Goal: Transaction & Acquisition: Purchase product/service

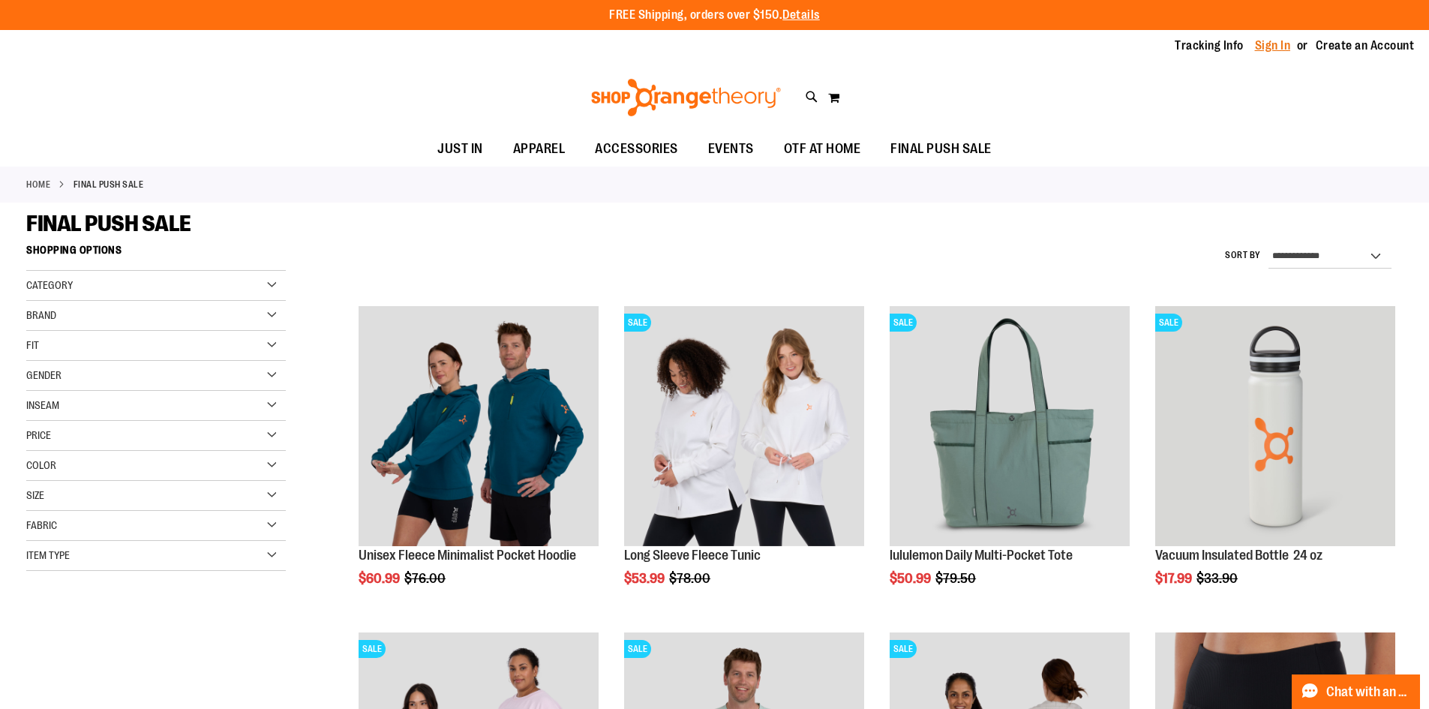
click at [1255, 46] on link "Sign In" at bounding box center [1273, 45] width 36 height 16
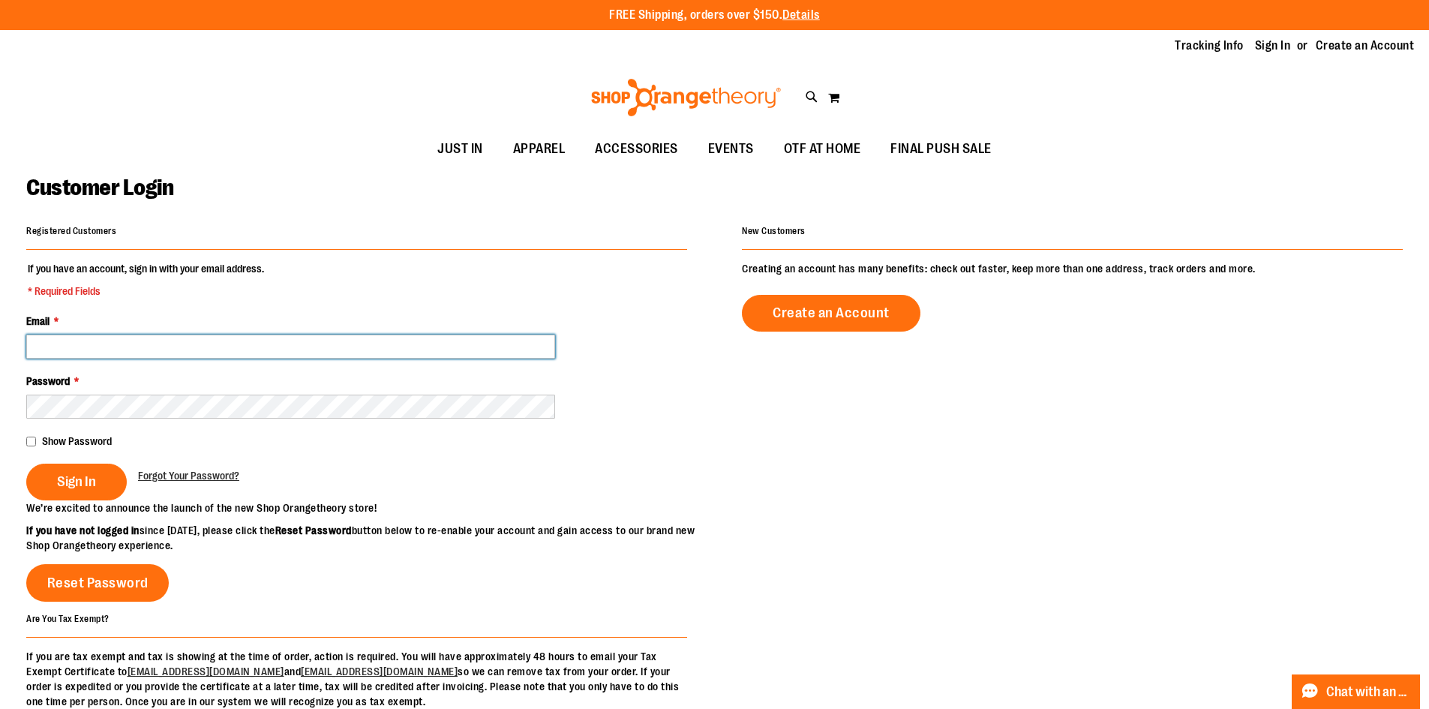
click at [60, 346] on input "Email *" at bounding box center [290, 346] width 529 height 24
type input "**********"
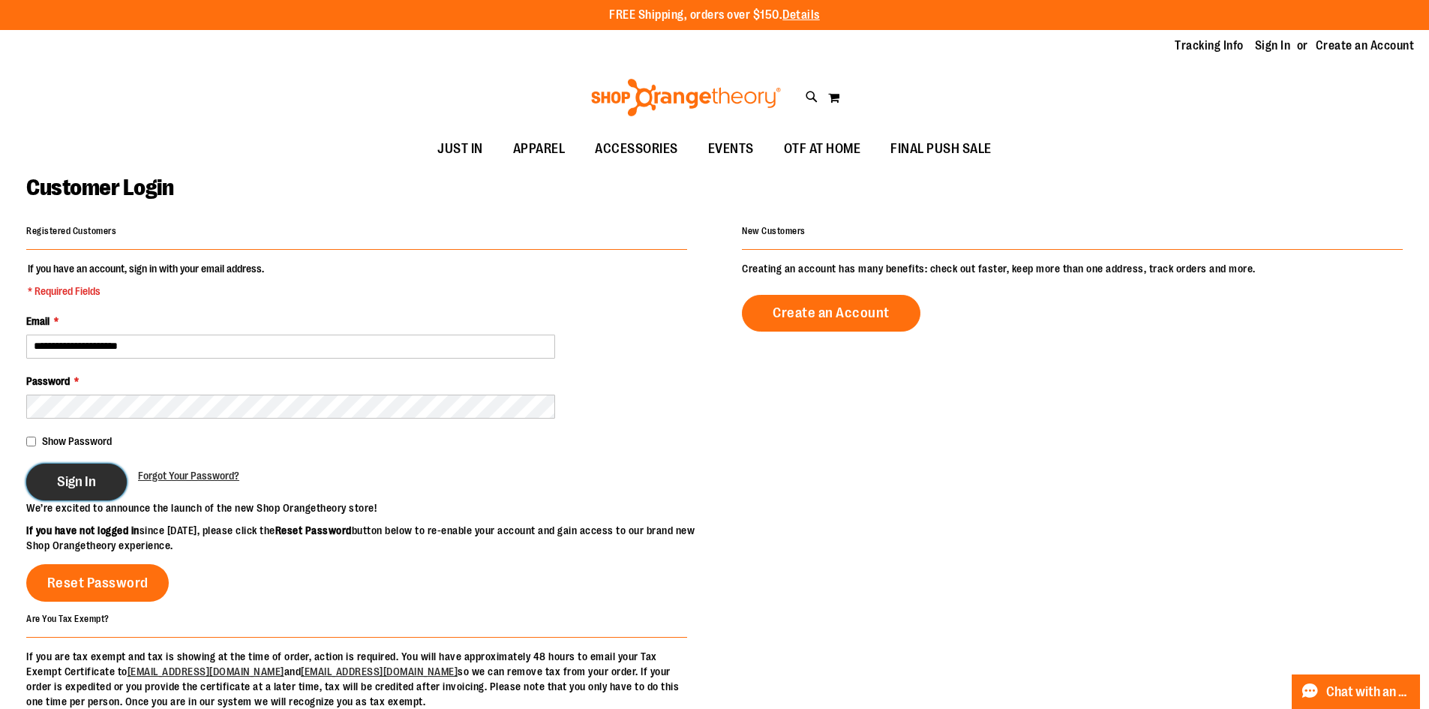
click at [79, 482] on span "Sign In" at bounding box center [76, 481] width 39 height 16
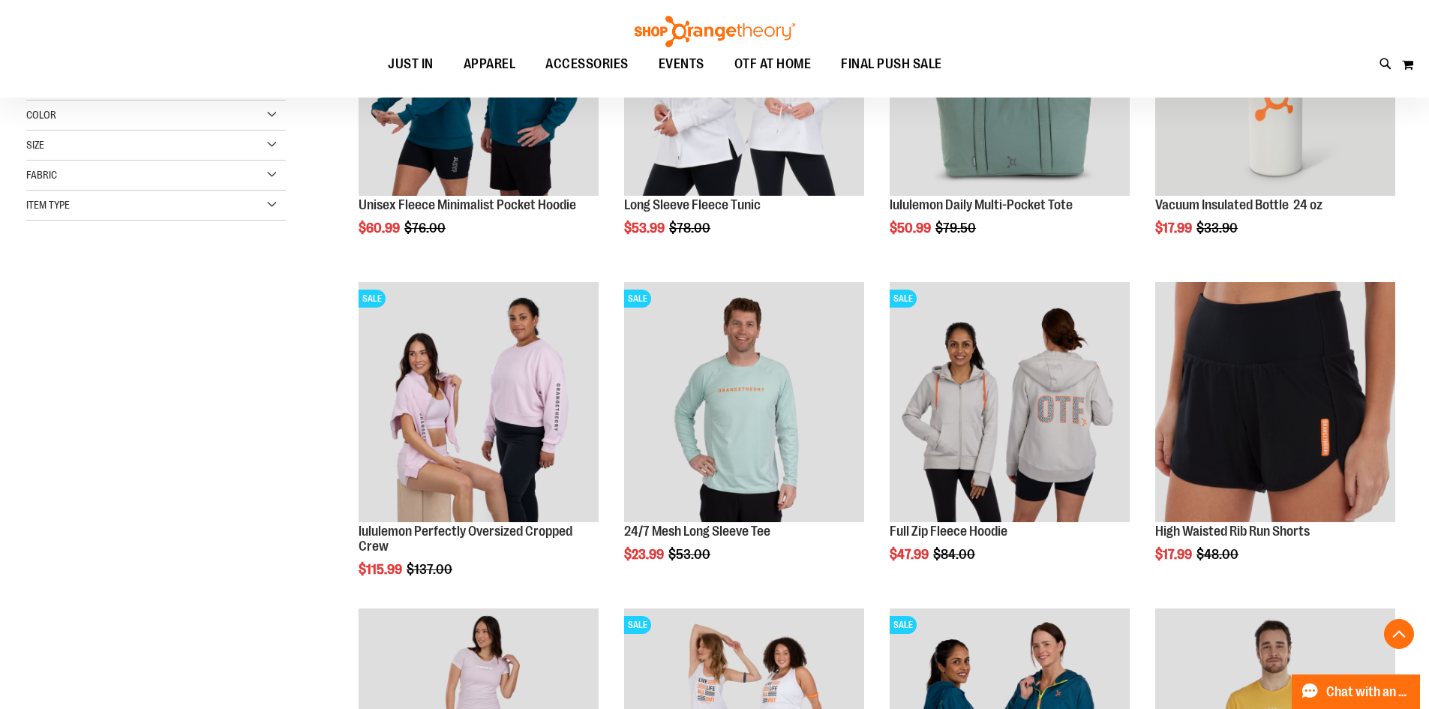
scroll to position [353, 0]
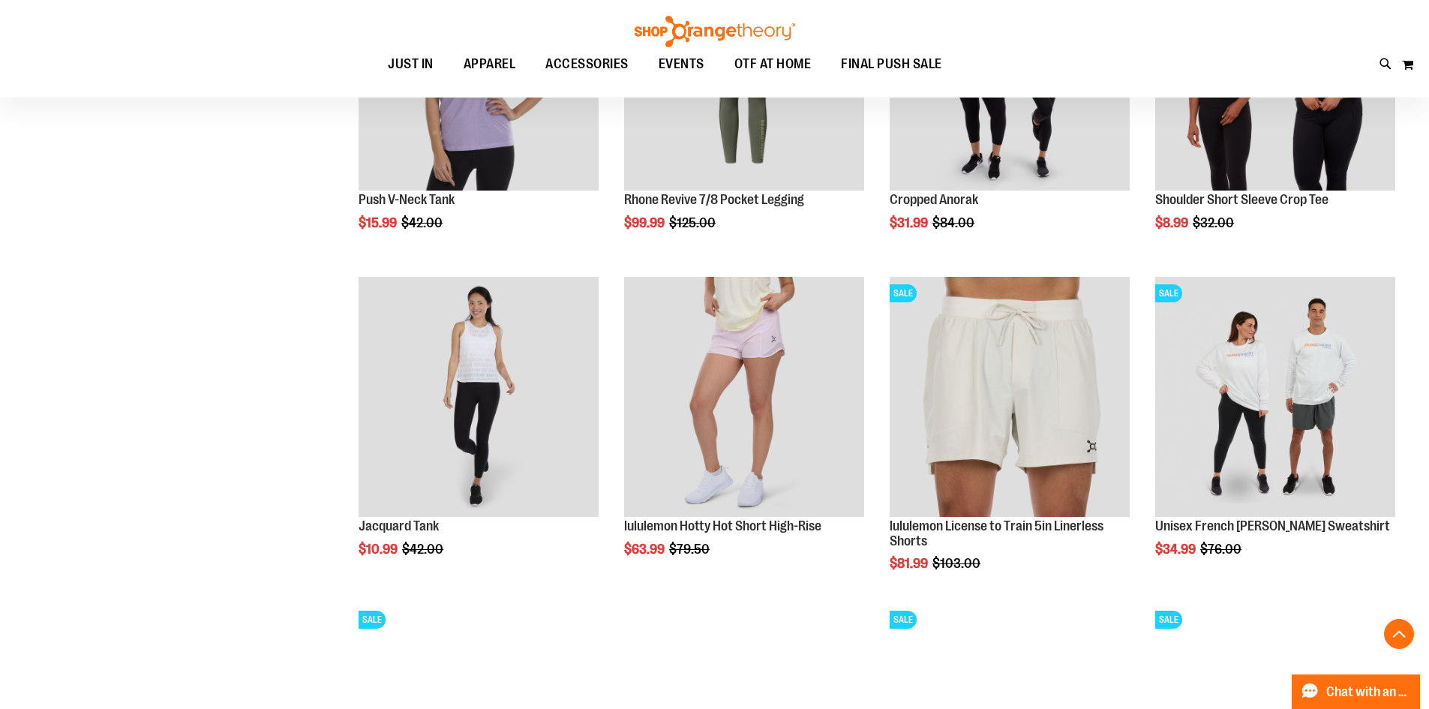
scroll to position [1487, 0]
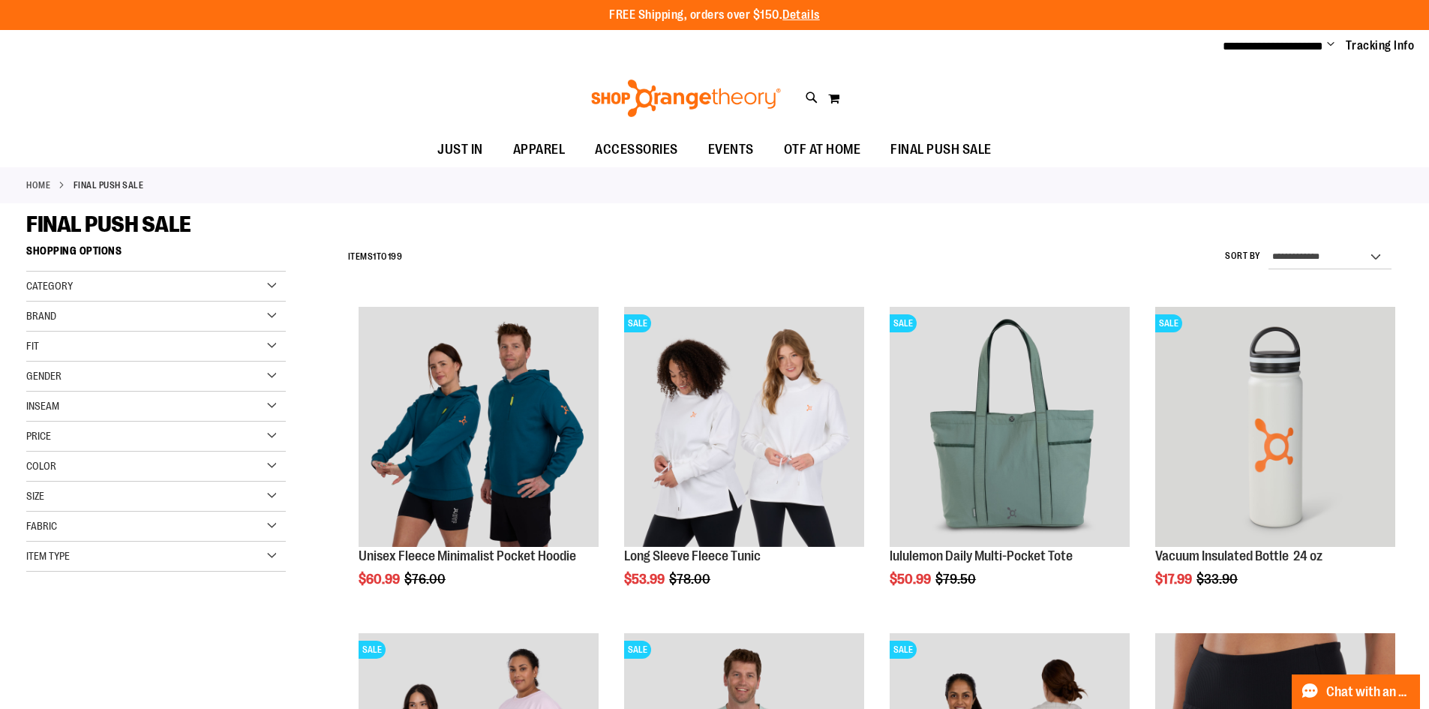
click at [269, 373] on div "Gender" at bounding box center [155, 376] width 259 height 30
click at [34, 424] on link "Women 111 items" at bounding box center [146, 423] width 249 height 16
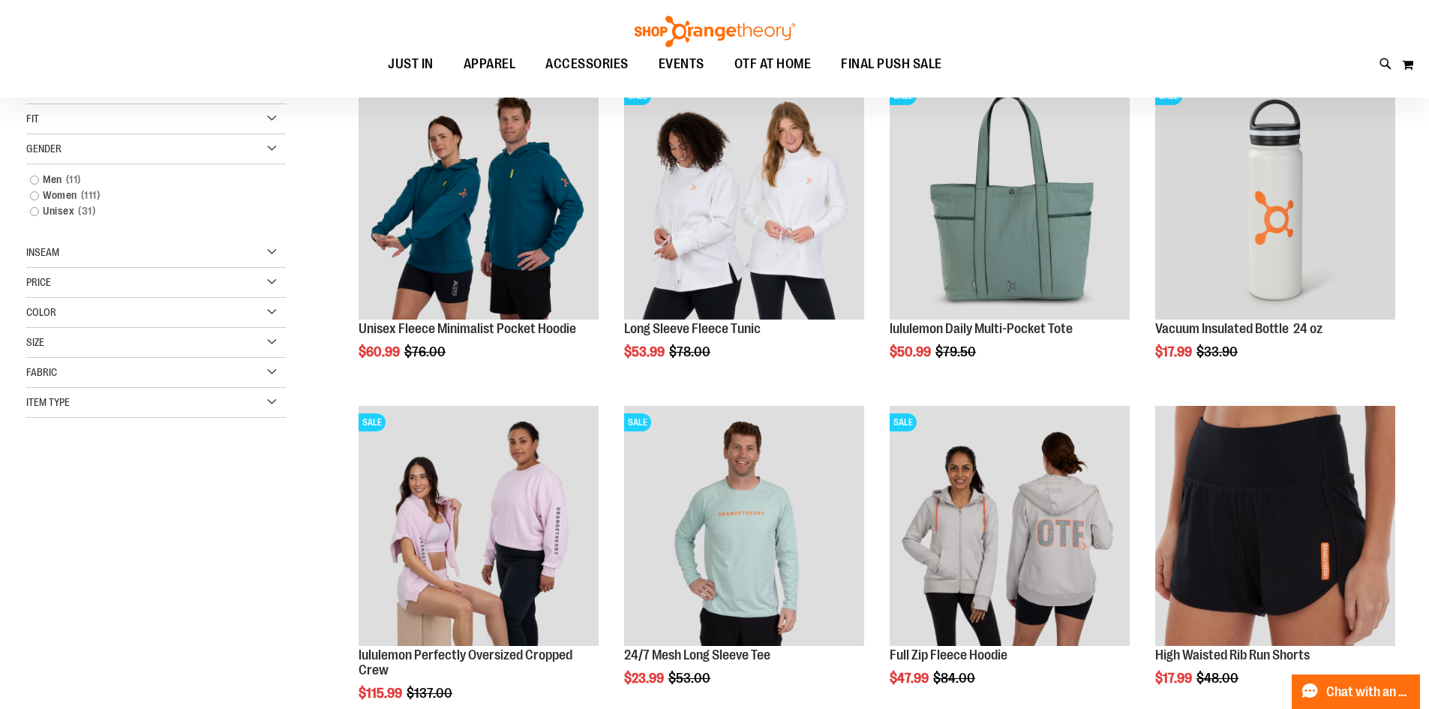
scroll to position [237, 0]
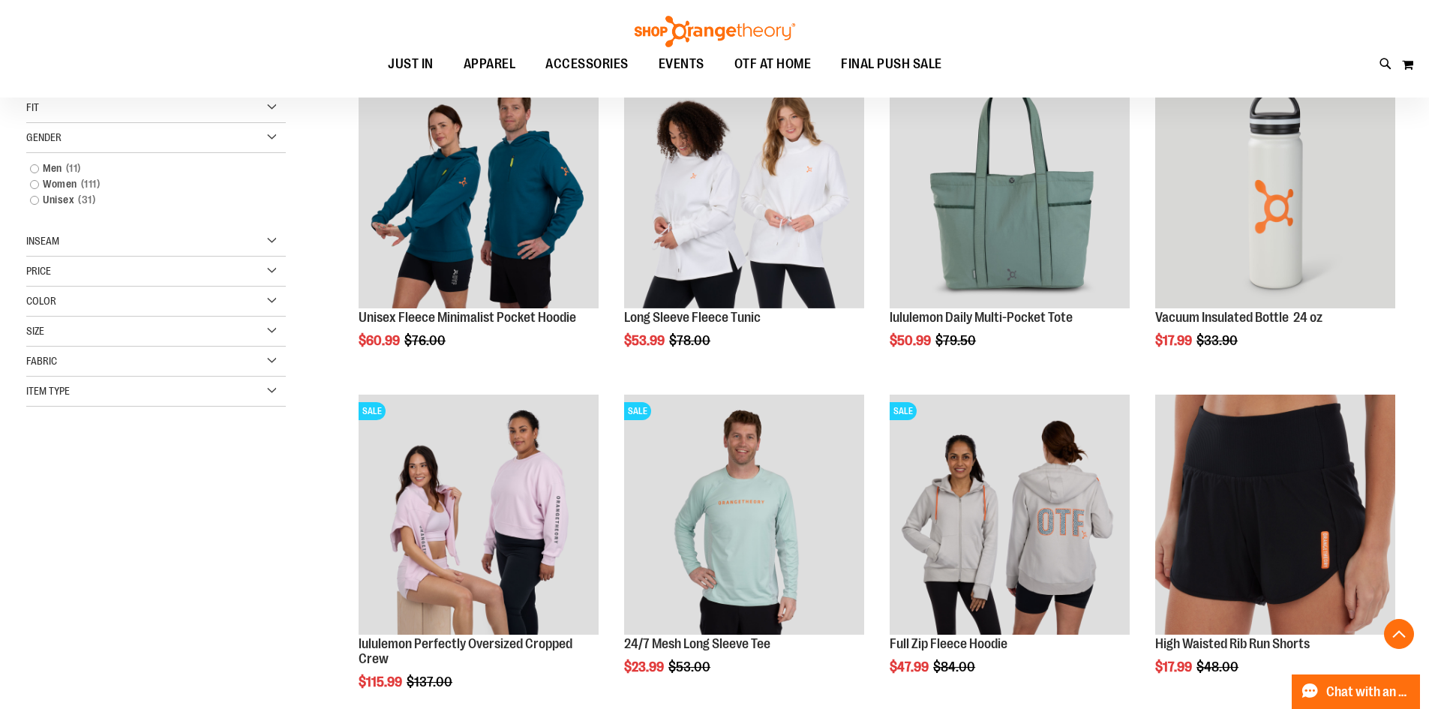
click at [269, 235] on div "Inseam" at bounding box center [155, 241] width 259 height 30
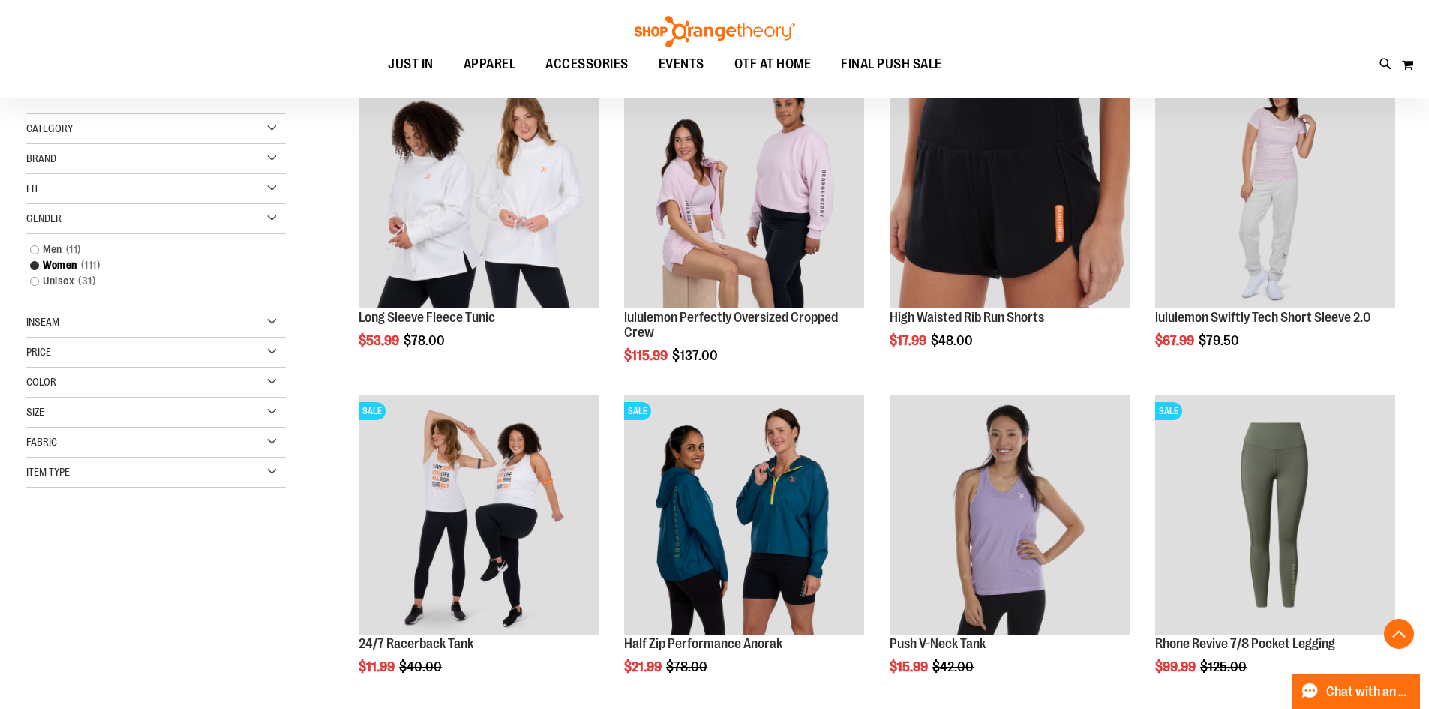
click at [271, 463] on div "Item Type" at bounding box center [155, 472] width 259 height 30
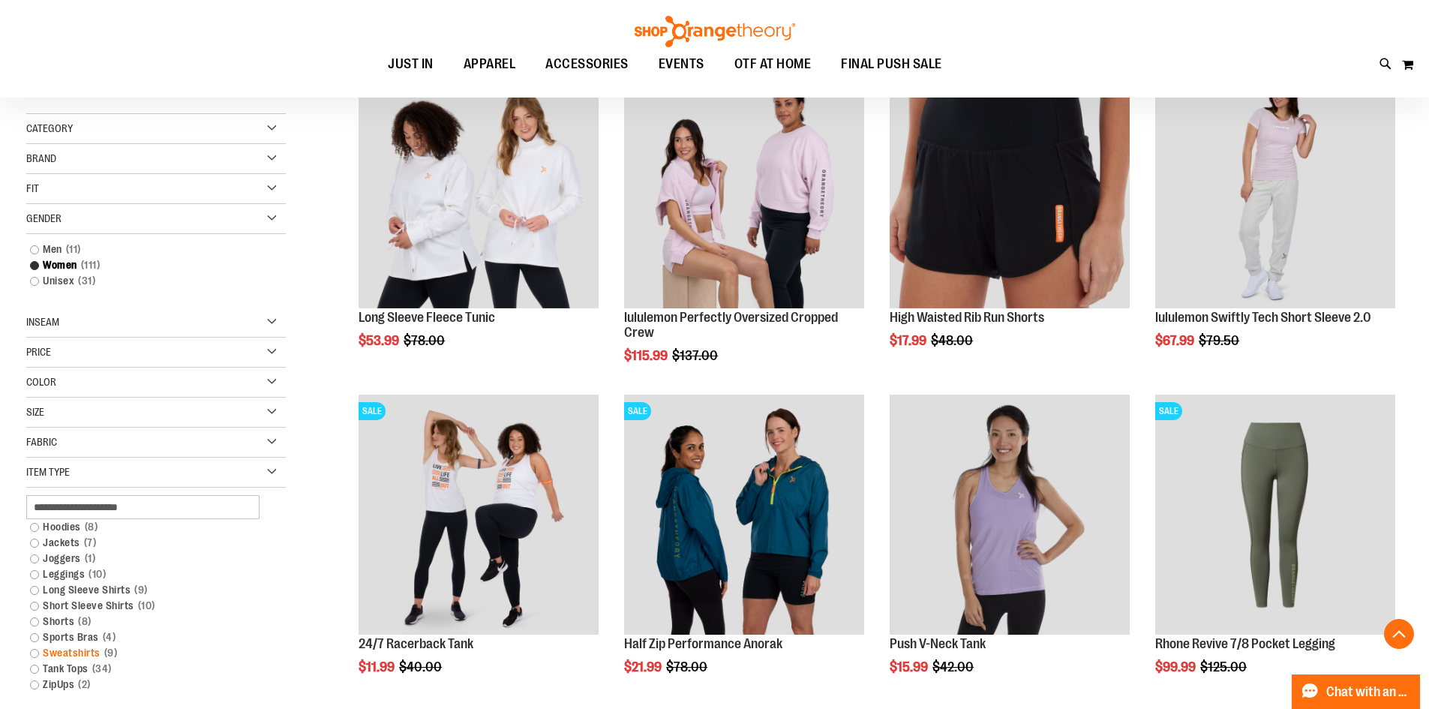
click at [31, 646] on link "Sweatshirts 9 items" at bounding box center [146, 653] width 249 height 16
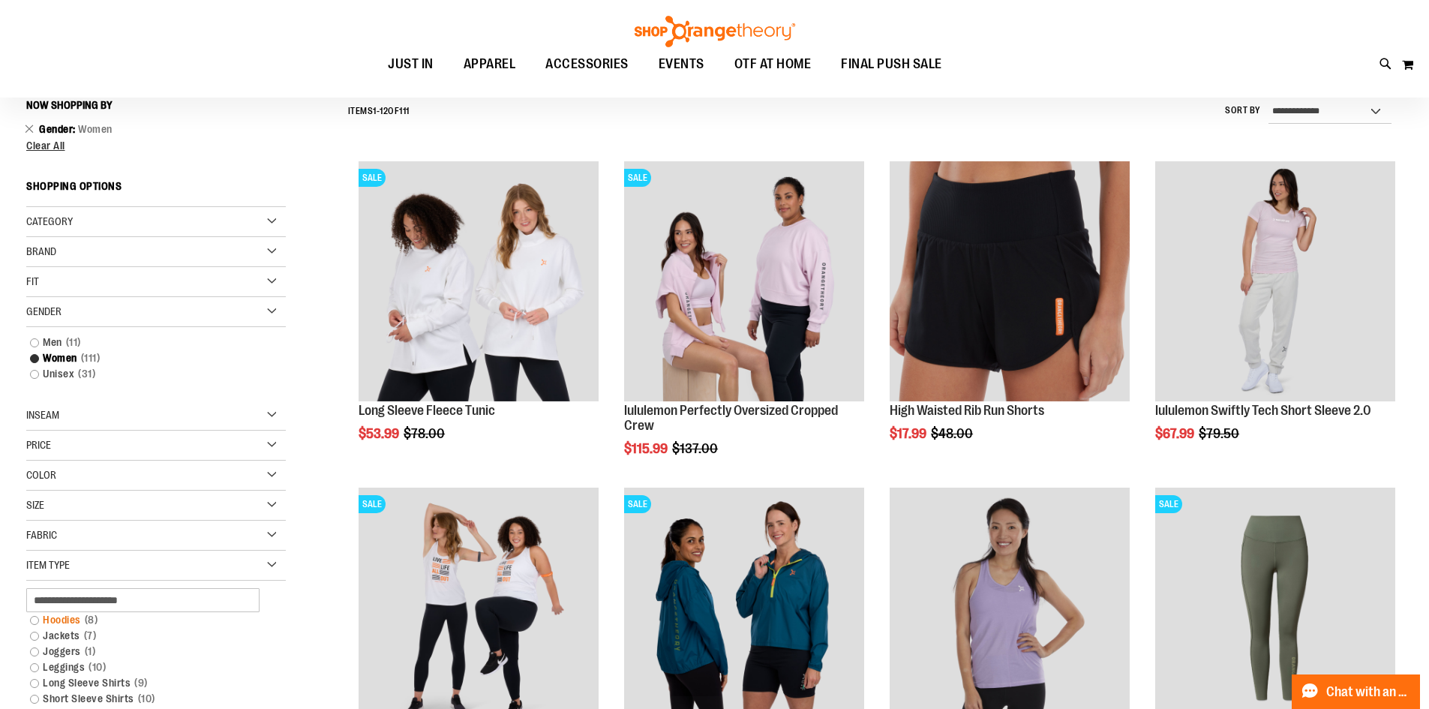
scroll to position [139, 0]
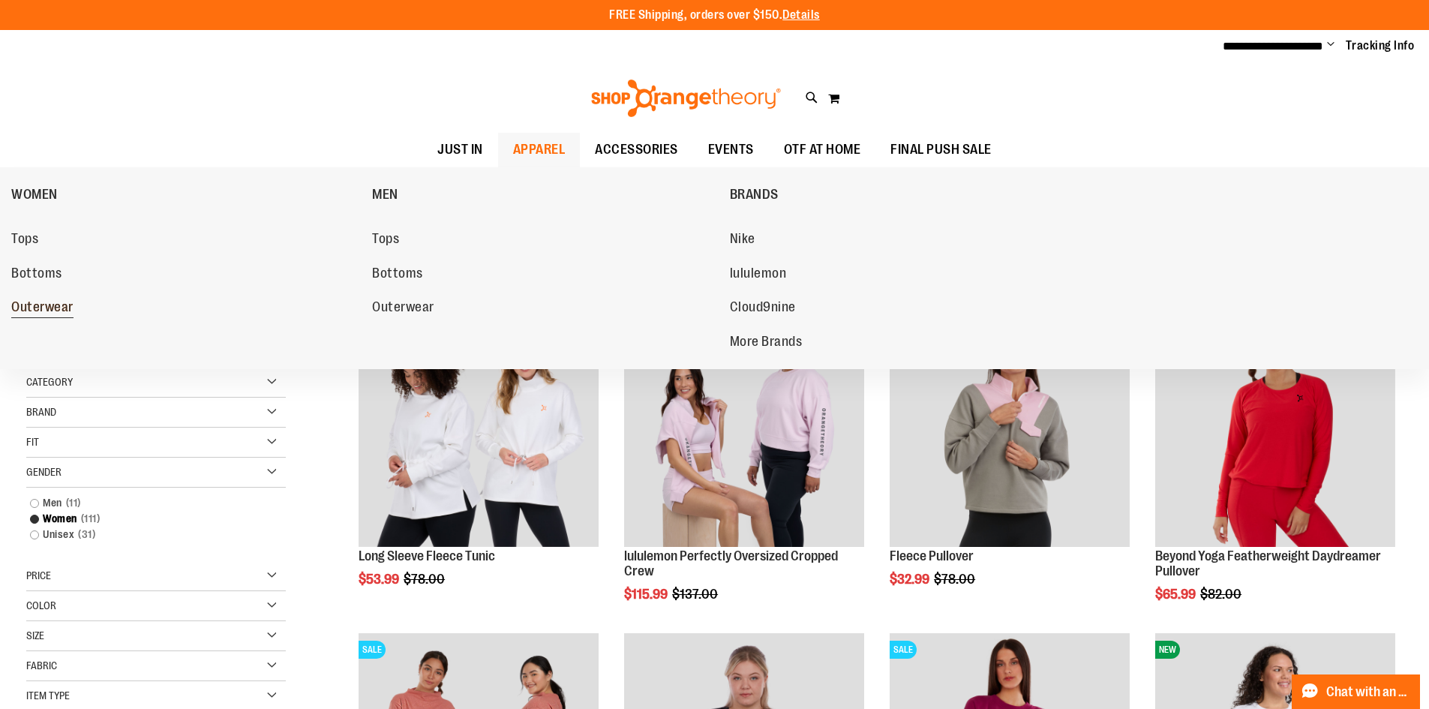
click at [36, 308] on span "Outerwear" at bounding box center [42, 308] width 62 height 19
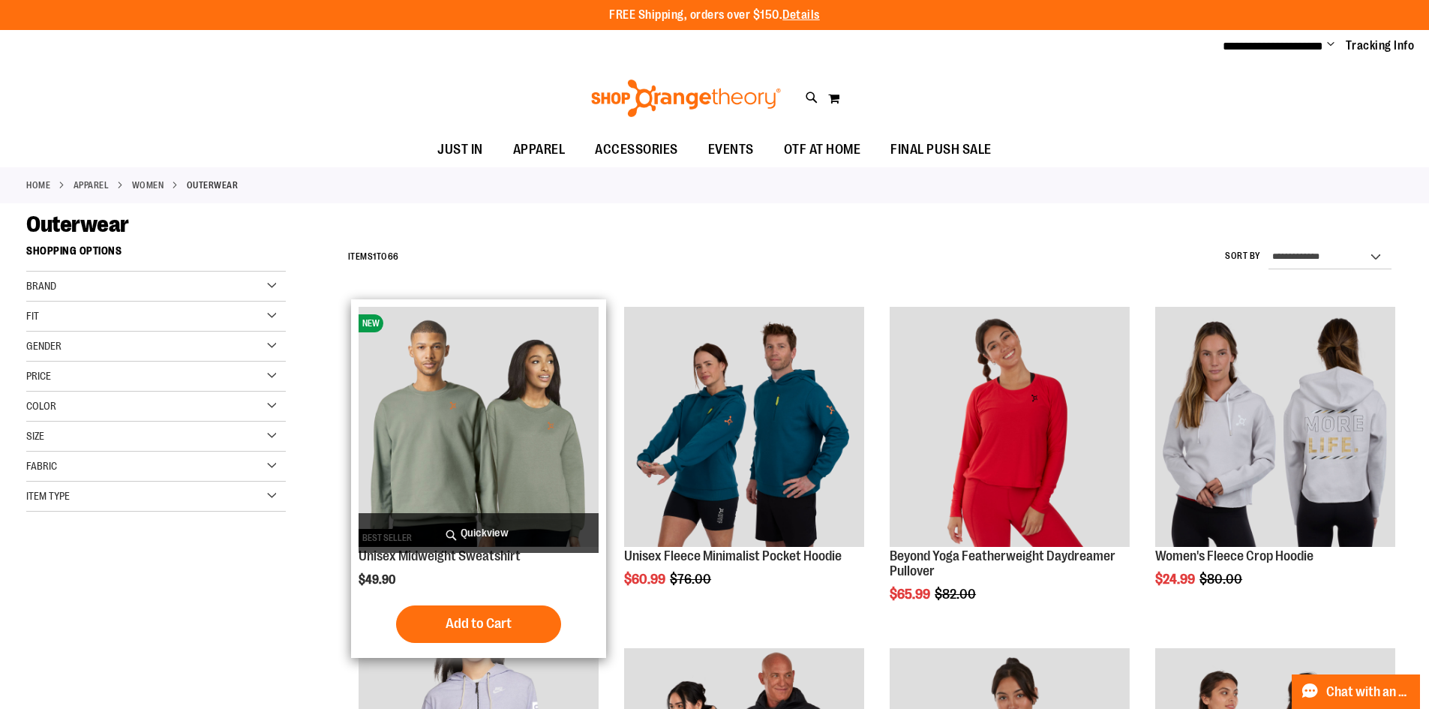
click at [499, 406] on img "product" at bounding box center [478, 427] width 240 height 240
click at [534, 402] on img "product" at bounding box center [478, 427] width 240 height 240
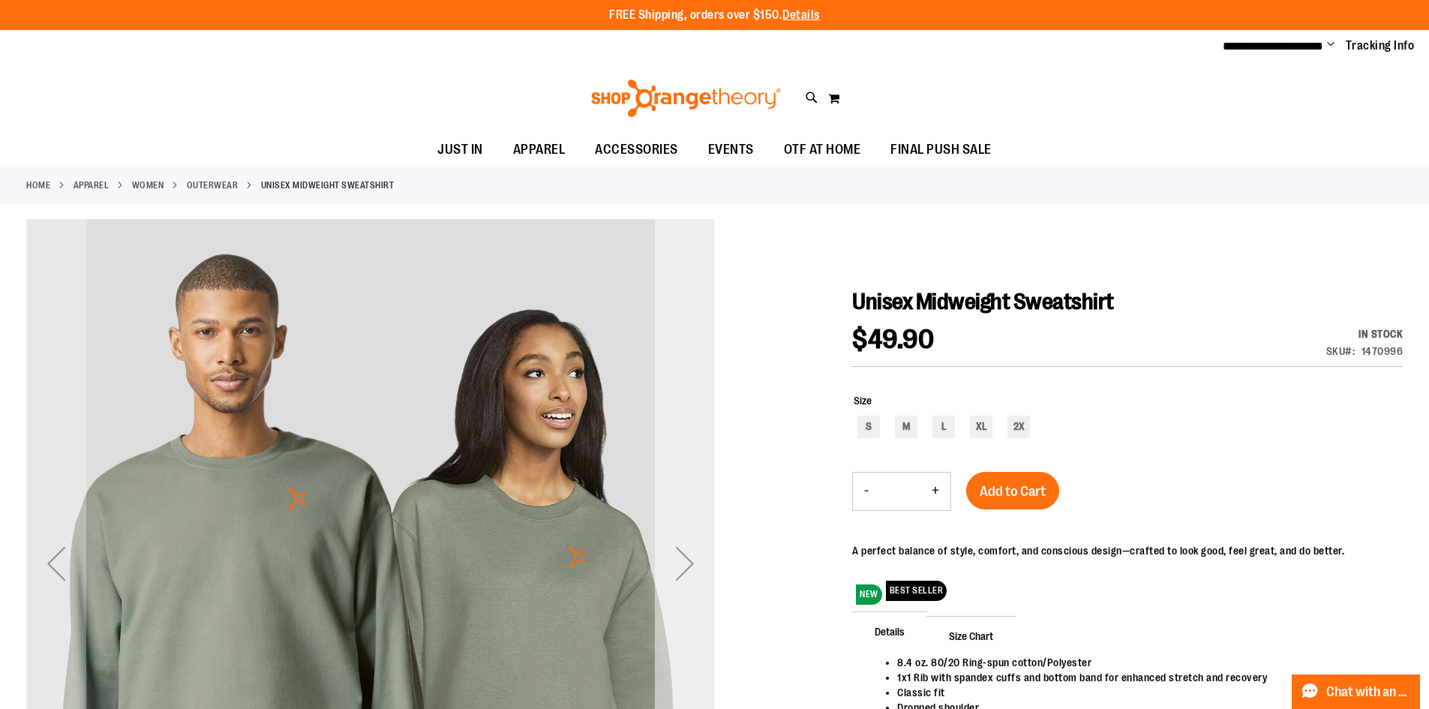
click at [689, 558] on div "Next" at bounding box center [685, 563] width 60 height 60
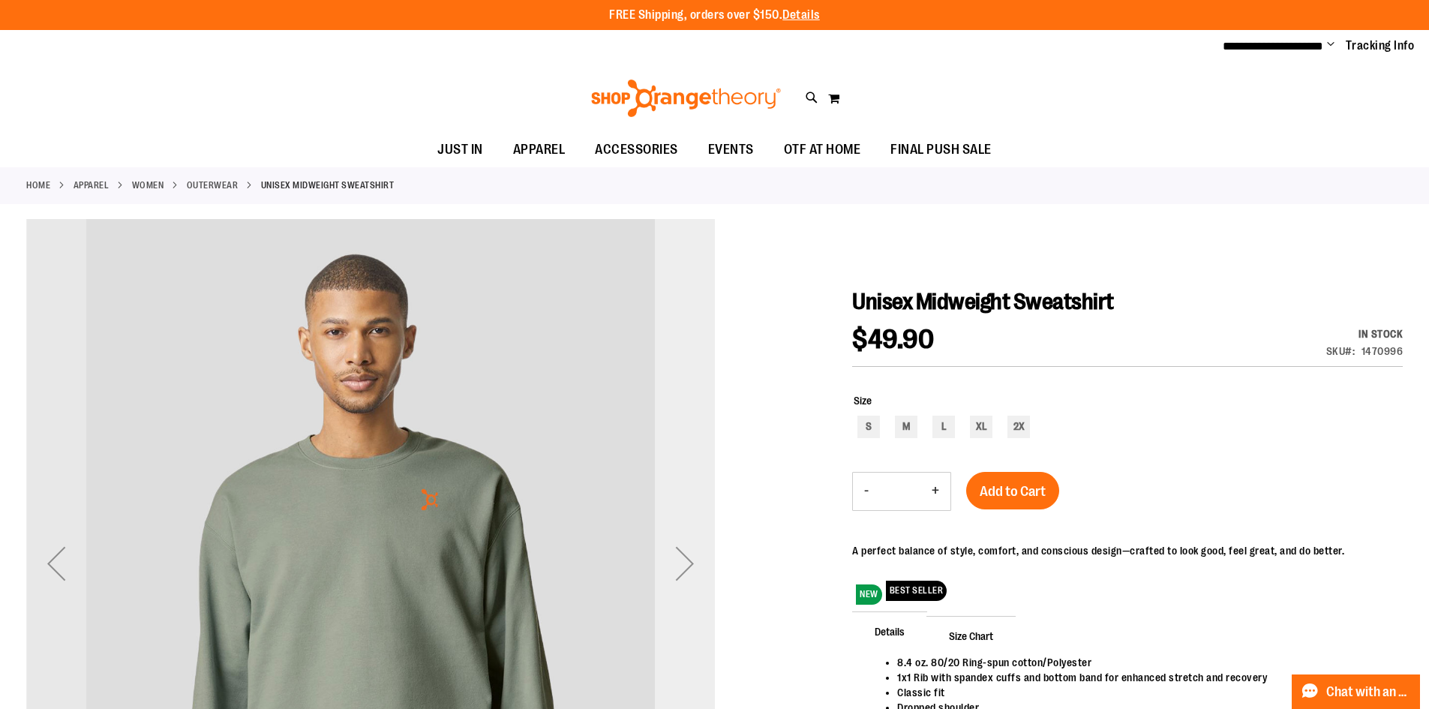
click at [689, 558] on div "Next" at bounding box center [685, 563] width 60 height 60
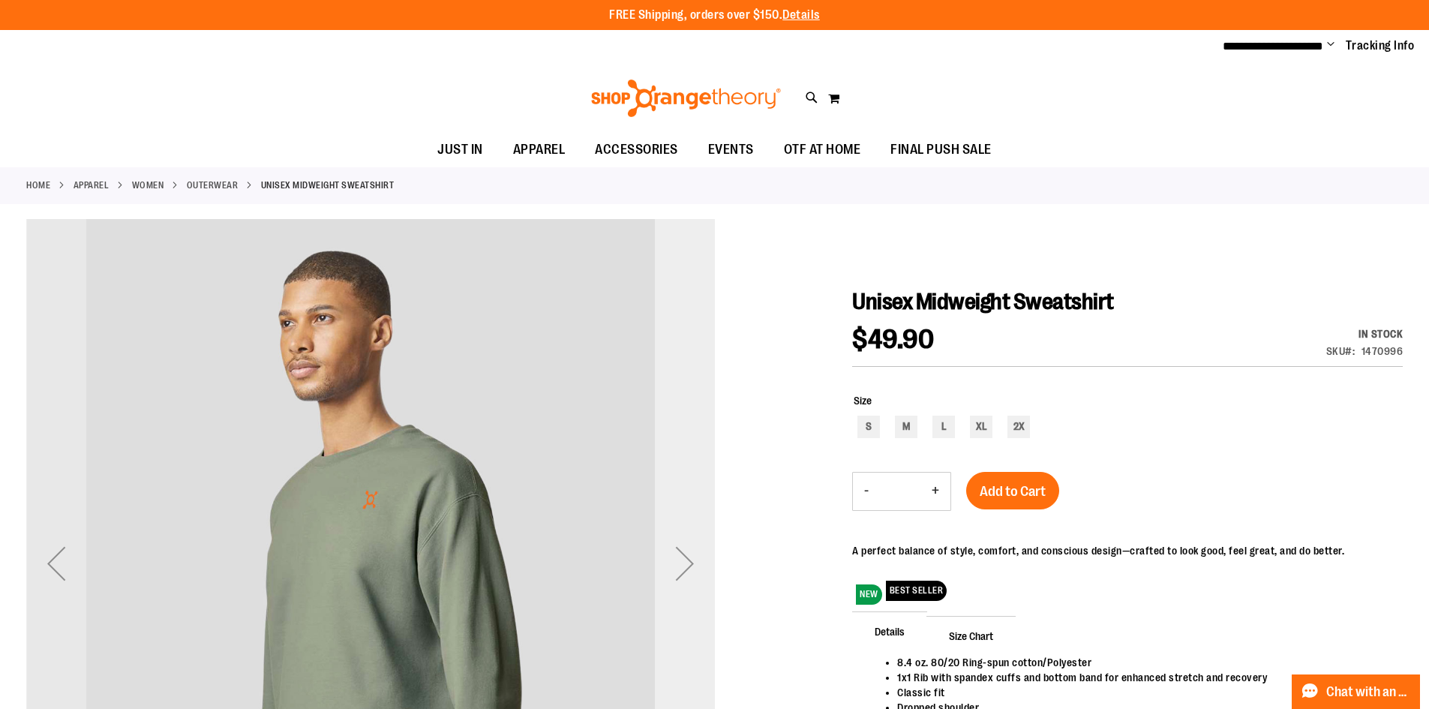
click at [689, 558] on div "Next" at bounding box center [685, 563] width 60 height 60
